Goal: Task Accomplishment & Management: Use online tool/utility

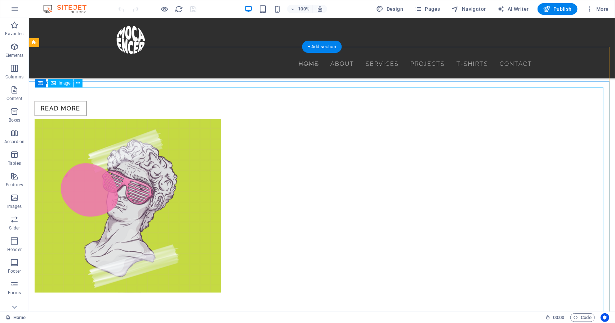
scroll to position [640, 0]
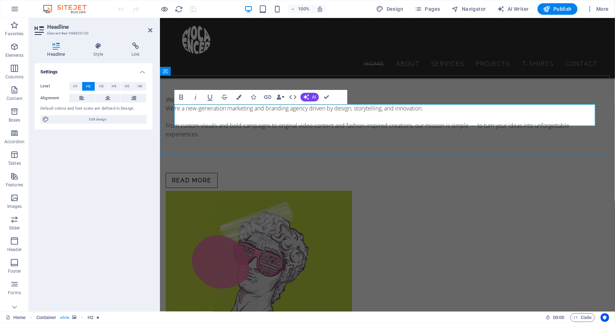
copy h2 "skils"
